Goal: Complete application form

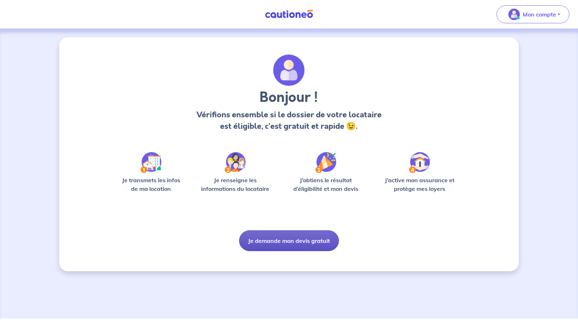
click at [290, 240] on button "Je demande mon devis gratuit" at bounding box center [289, 241] width 100 height 21
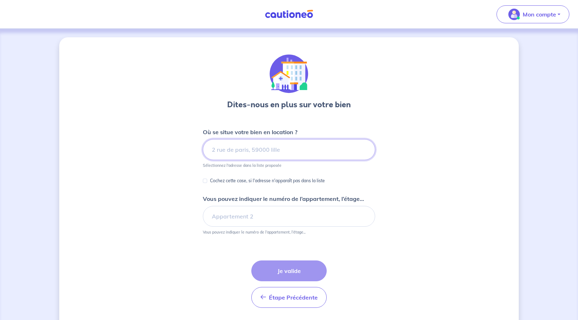
click at [270, 153] on input at bounding box center [289, 149] width 172 height 21
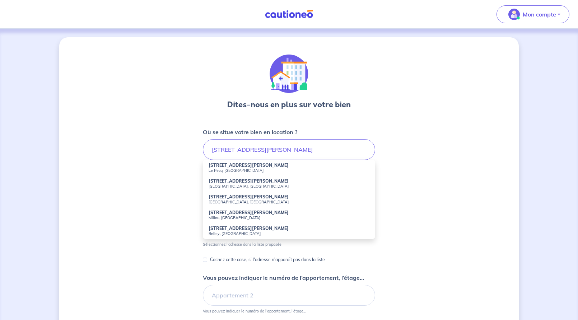
click at [268, 170] on small "Le Pecq, [GEOGRAPHIC_DATA]" at bounding box center [289, 170] width 161 height 5
type input "[STREET_ADDRESS][PERSON_NAME]"
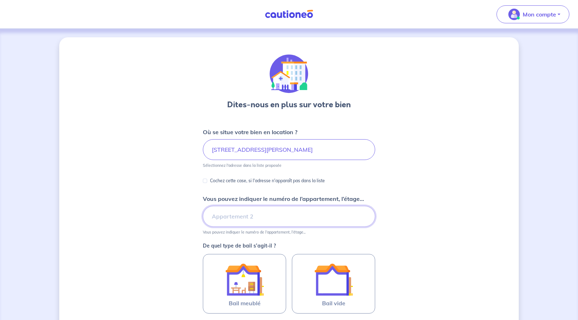
click at [233, 215] on input "Vous pouvez indiquer le numéro de l’appartement, l’étage..." at bounding box center [289, 216] width 172 height 21
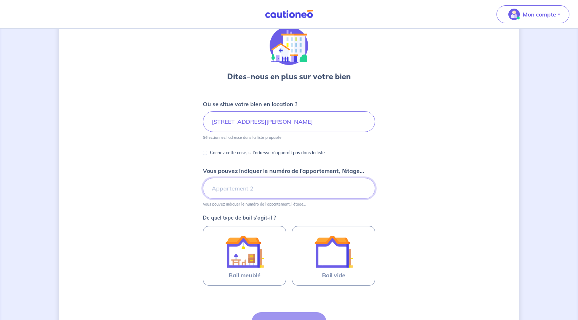
scroll to position [55, 0]
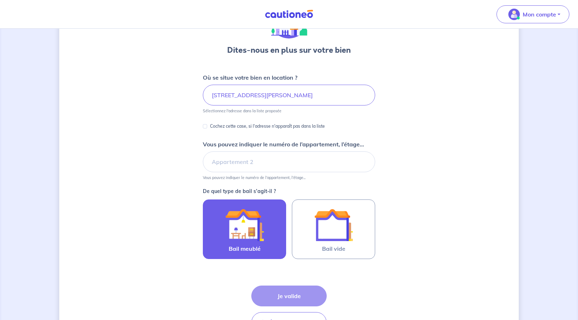
click at [249, 212] on img at bounding box center [244, 225] width 39 height 39
click at [0, 0] on input "Bail meublé" at bounding box center [0, 0] width 0 height 0
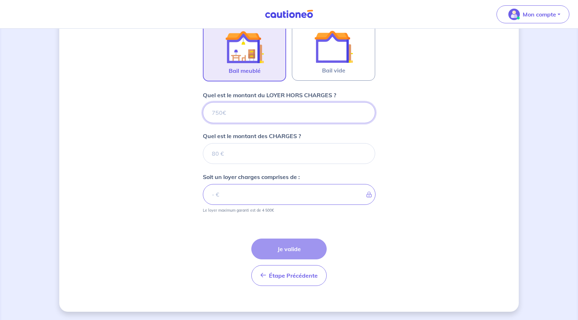
scroll to position [233, 0]
click at [260, 112] on input "Quel est le montant du LOYER HORS CHARGES ?" at bounding box center [289, 112] width 172 height 21
type input "1"
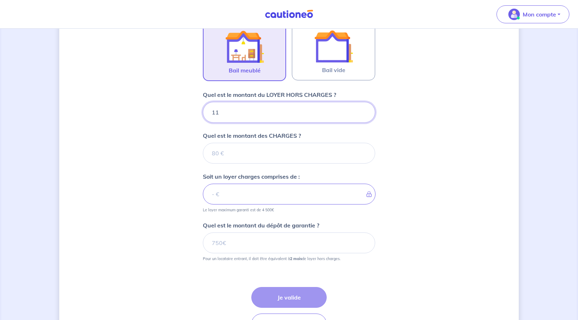
type input "115"
type input "1150"
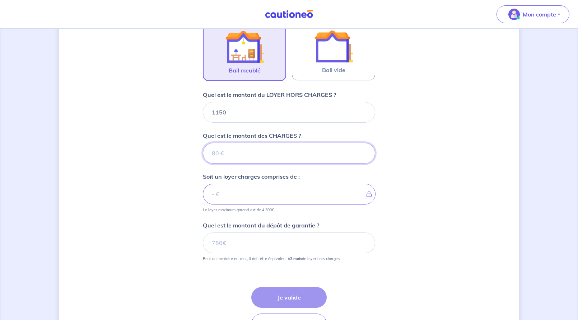
click at [258, 155] on input "Quel est le montant des CHARGES ?" at bounding box center [289, 153] width 172 height 21
type input "1"
type input "1151"
type input "1150"
type input "200"
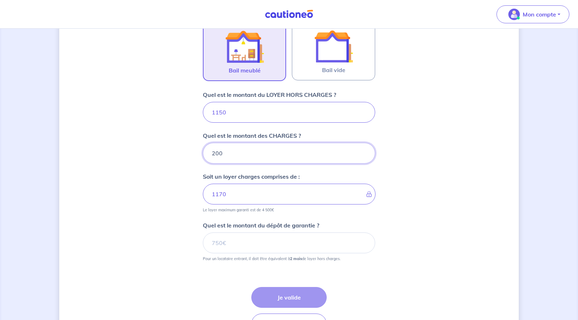
type input "1350"
type input "2"
type input "1152"
type input "1150"
type input "150"
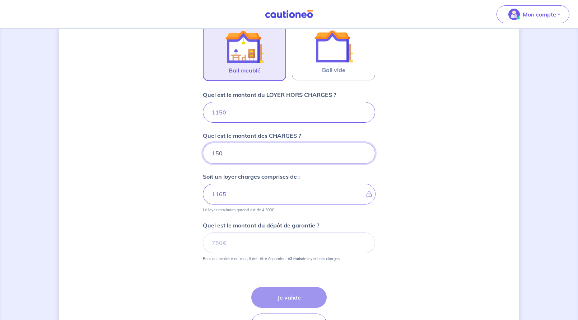
type input "1300"
type input "1"
type input "1150"
type input "200"
type input "1350"
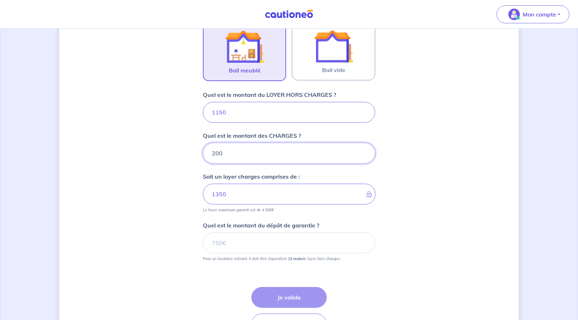
type input "200"
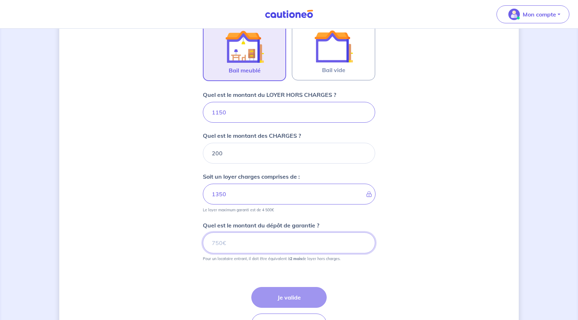
click at [261, 243] on input "Quel est le montant du dépôt de garantie ?" at bounding box center [289, 243] width 172 height 21
type input "2300"
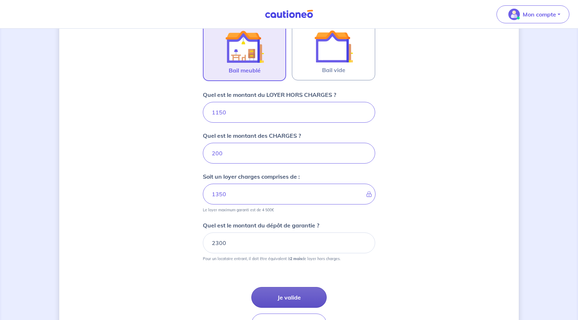
click at [288, 294] on button "Je valide" at bounding box center [288, 297] width 75 height 21
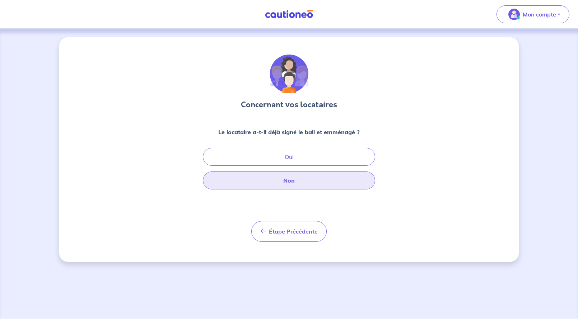
click at [318, 181] on button "Non" at bounding box center [289, 181] width 172 height 18
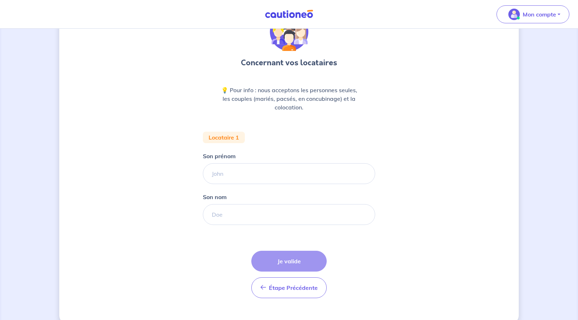
scroll to position [55, 0]
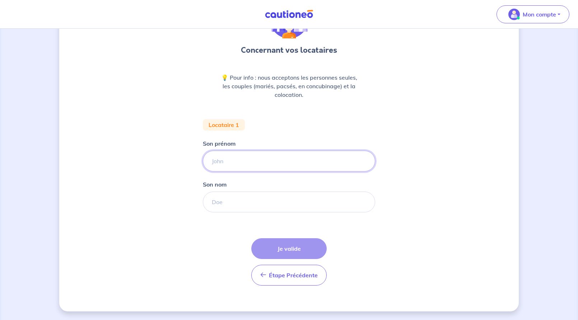
click at [276, 161] on input "Son prénom" at bounding box center [289, 161] width 172 height 21
type input "Remi"
click at [253, 209] on input "Son nom" at bounding box center [289, 202] width 172 height 21
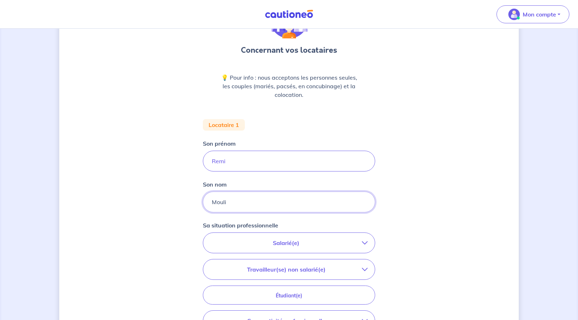
type input "Moulin"
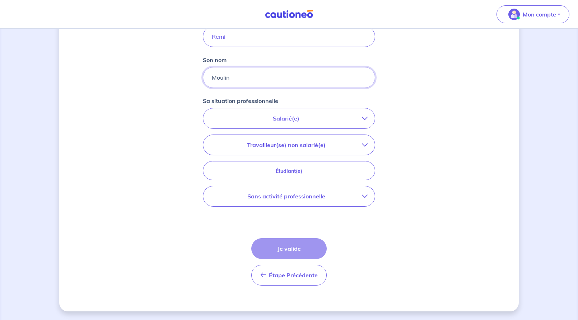
scroll to position [54, 0]
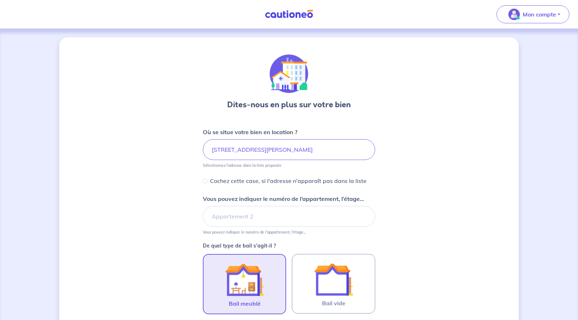
scroll to position [186, 0]
